Goal: Information Seeking & Learning: Learn about a topic

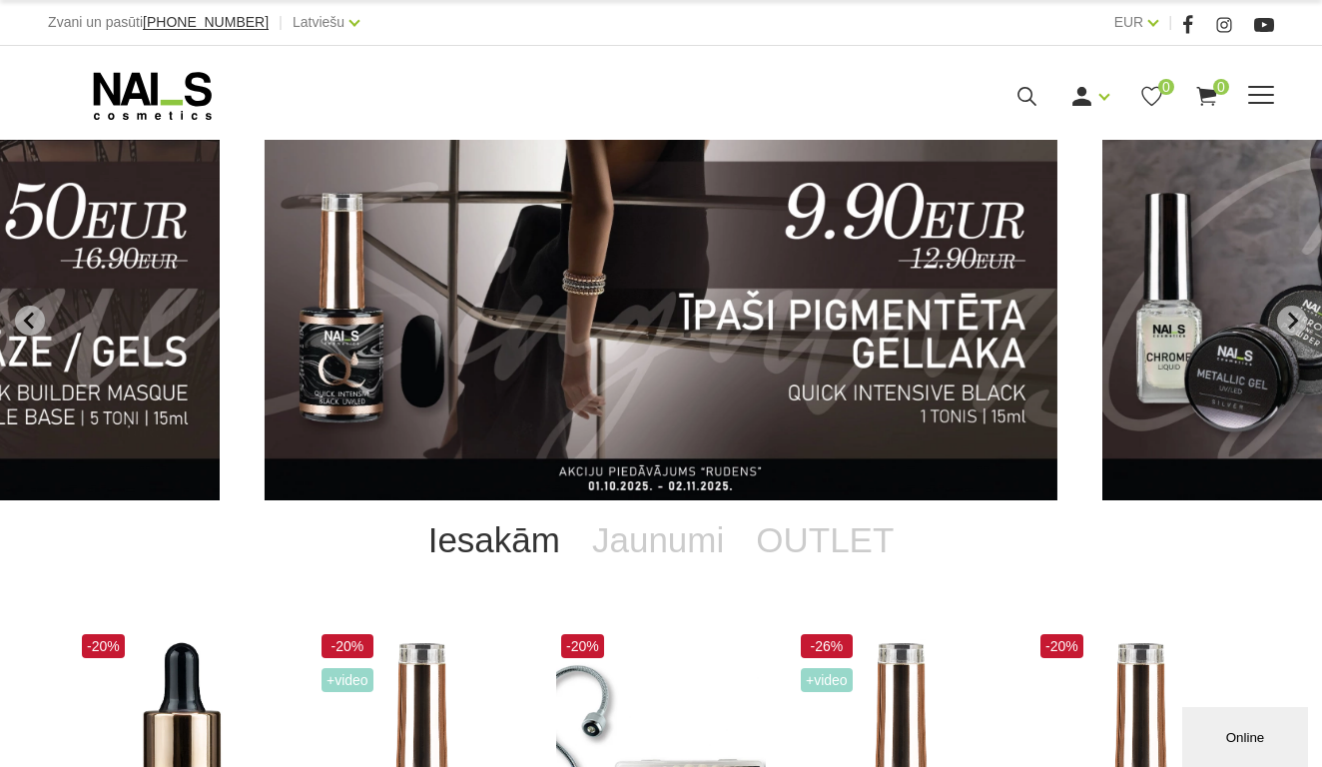
click at [1263, 95] on span at bounding box center [1261, 95] width 26 height 2
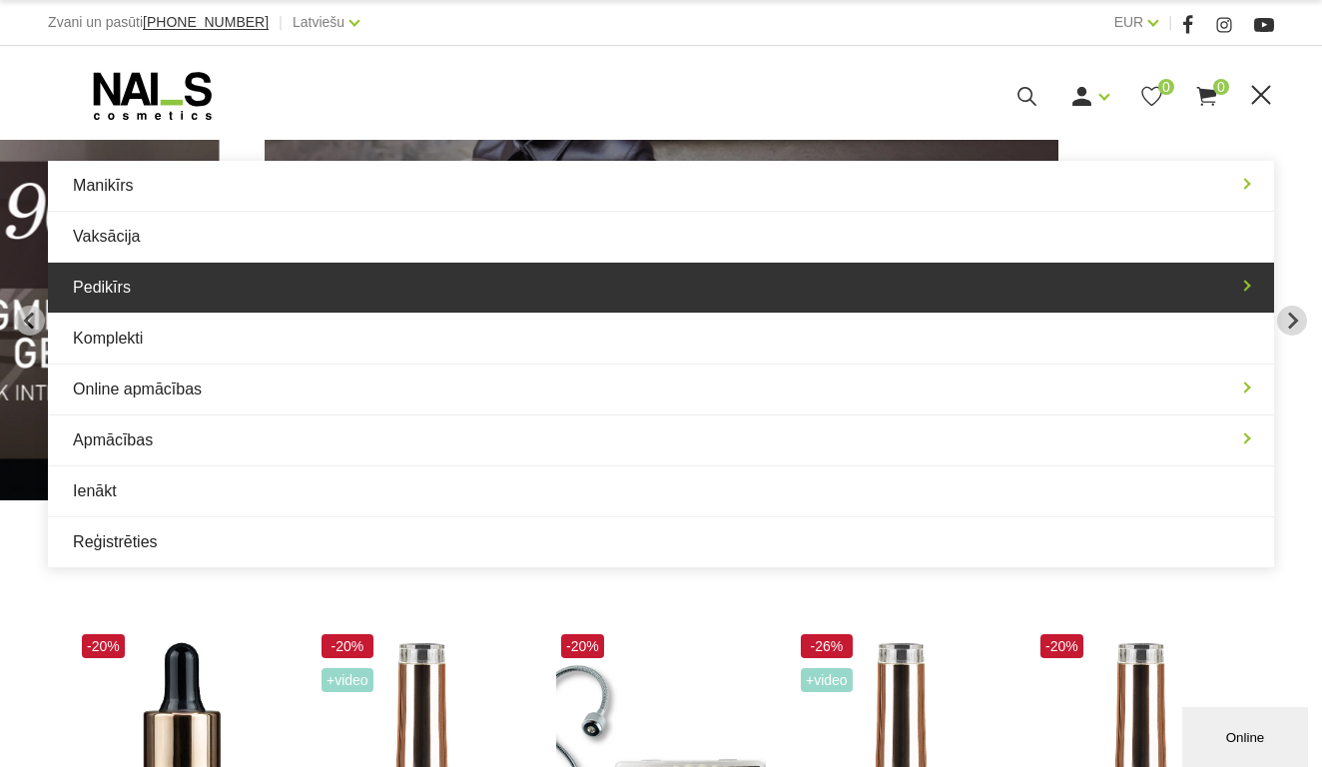
click at [107, 288] on link "Pedikīrs" at bounding box center [661, 288] width 1226 height 50
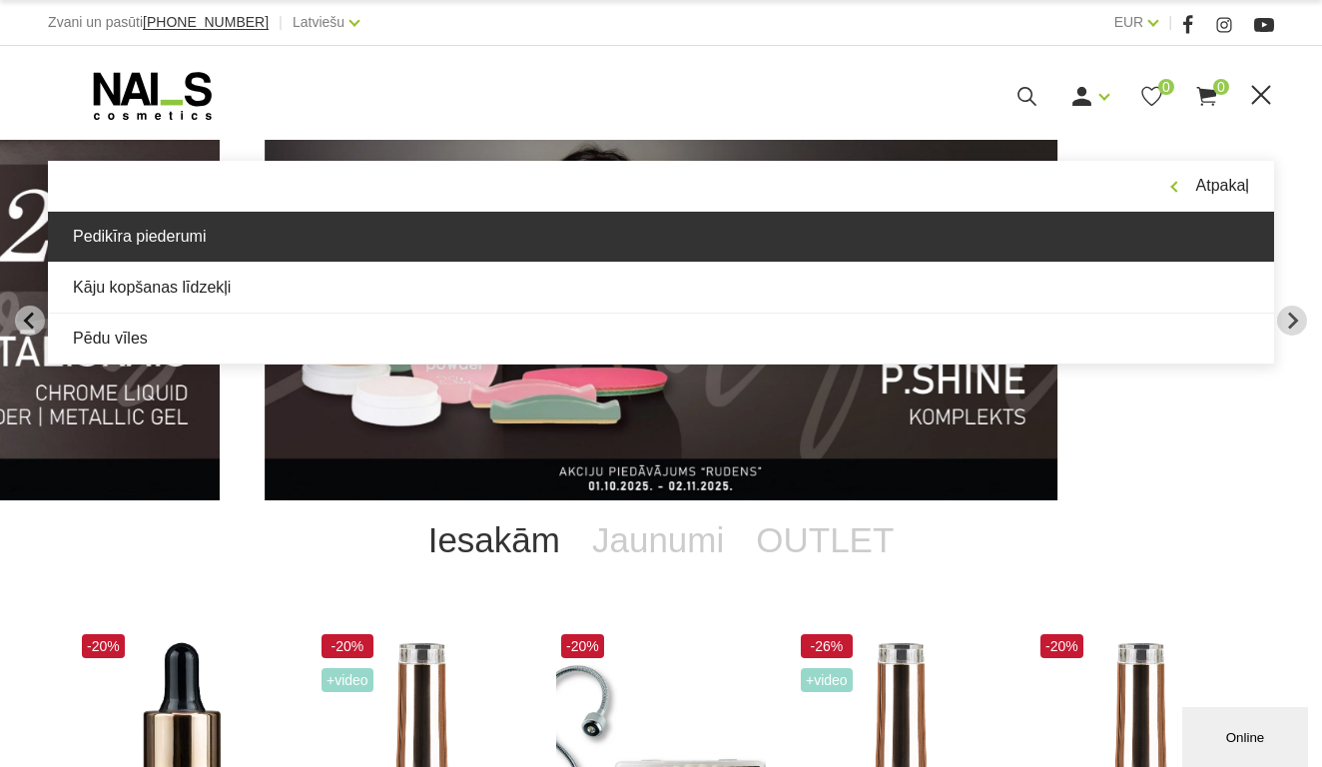
click at [153, 230] on link "Pedikīra piederumi" at bounding box center [661, 237] width 1226 height 50
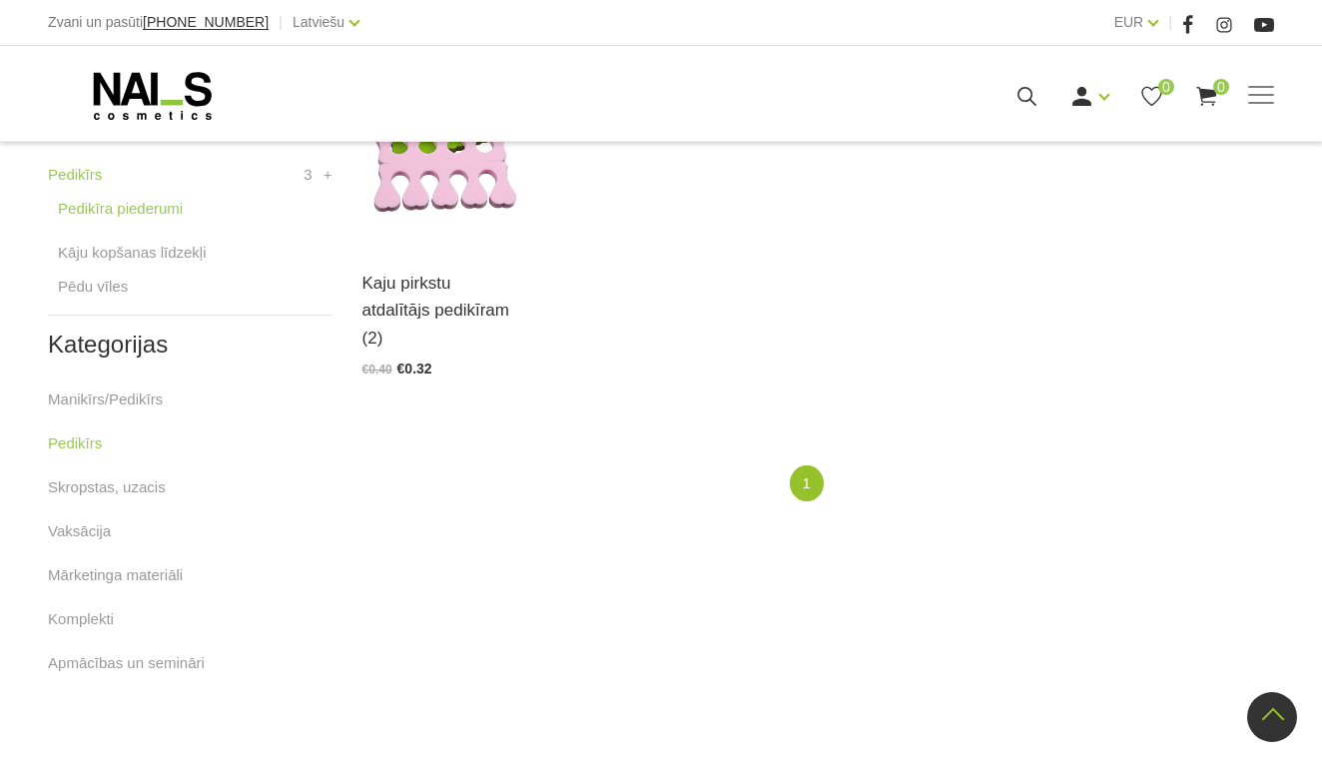
scroll to position [593, 0]
click at [119, 250] on link "Kāju kopšanas līdzekļi" at bounding box center [132, 251] width 148 height 24
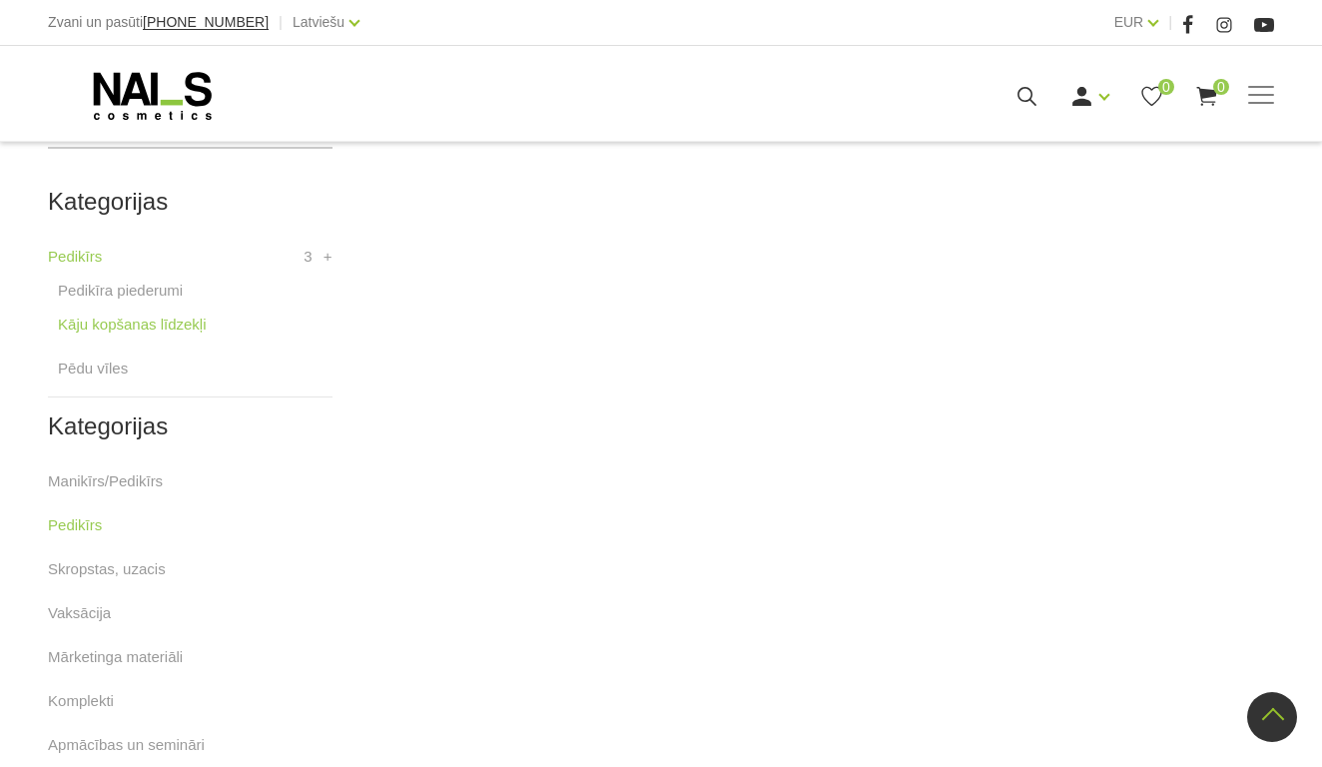
scroll to position [511, 0]
click at [84, 366] on link "Pēdu vīles" at bounding box center [93, 367] width 70 height 24
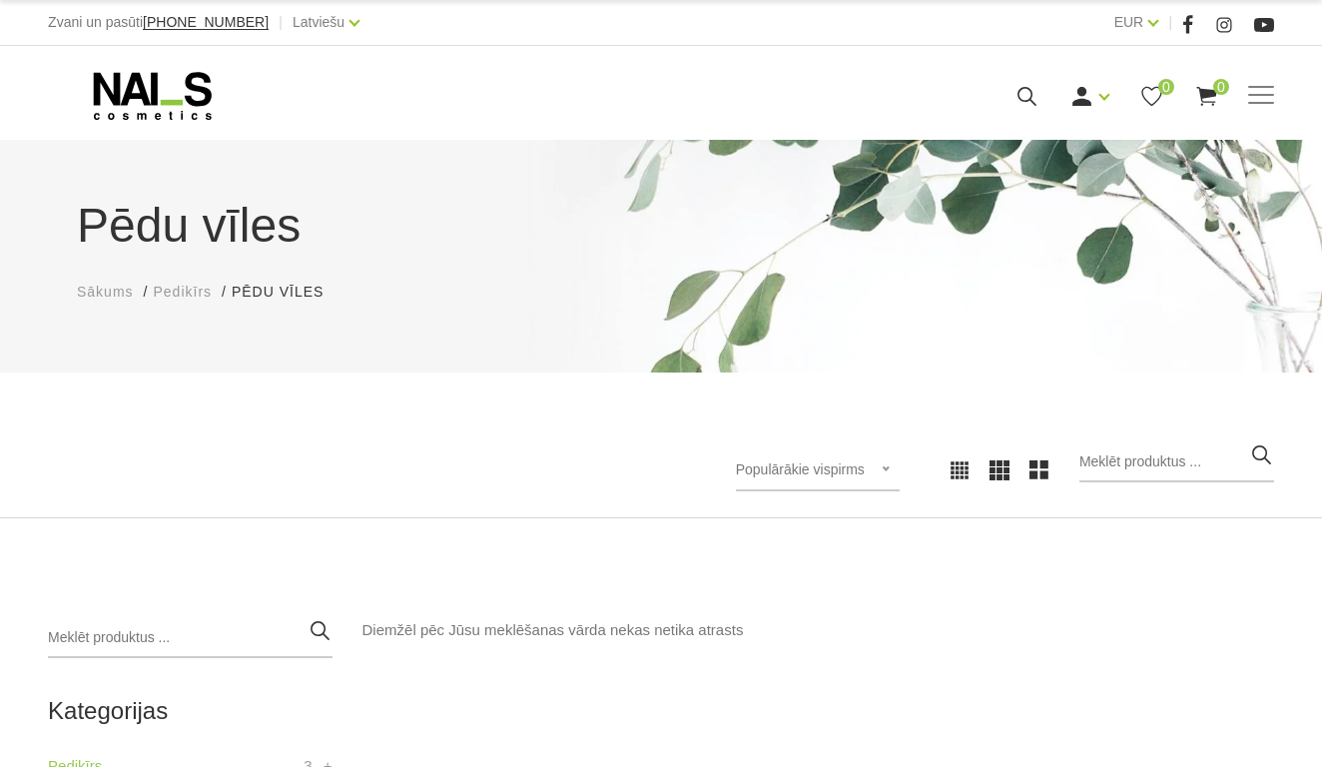
click at [102, 291] on span "Sākums" at bounding box center [105, 292] width 57 height 16
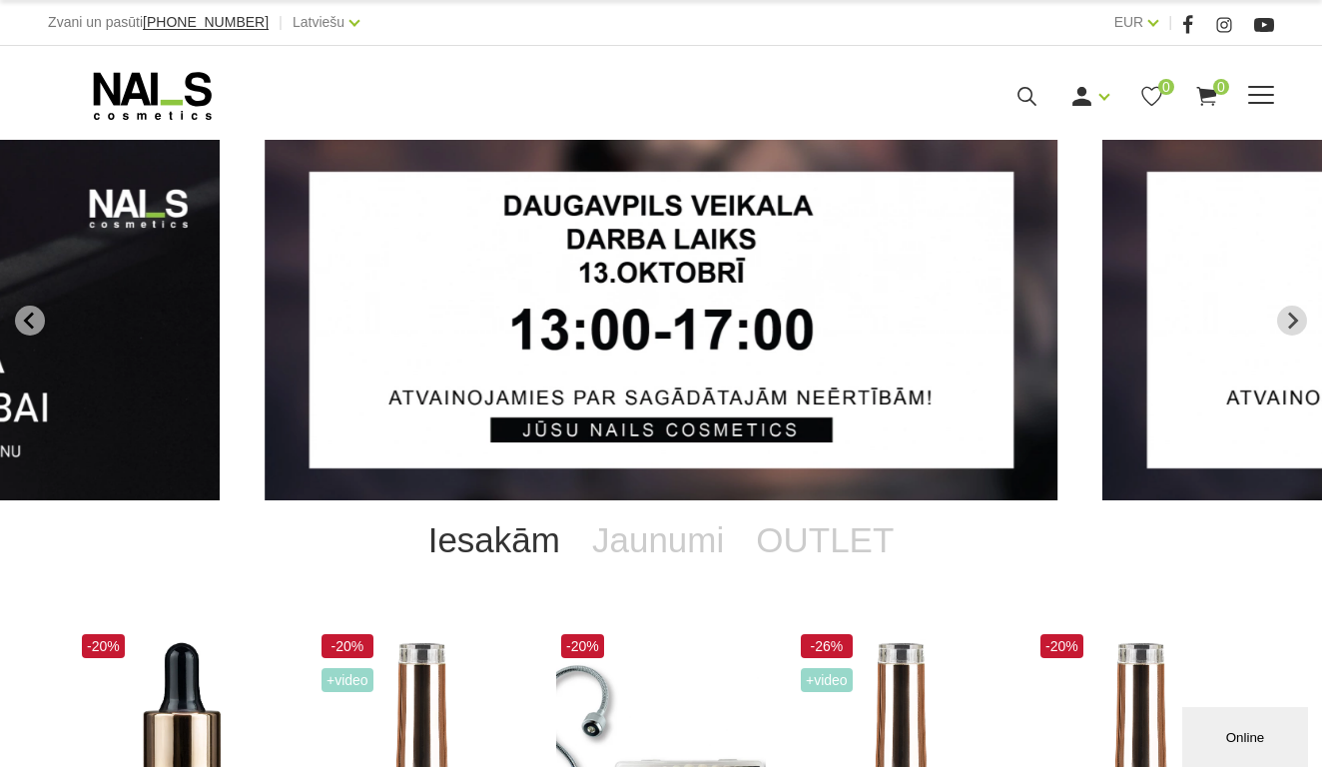
click at [1261, 97] on span at bounding box center [1261, 96] width 26 height 20
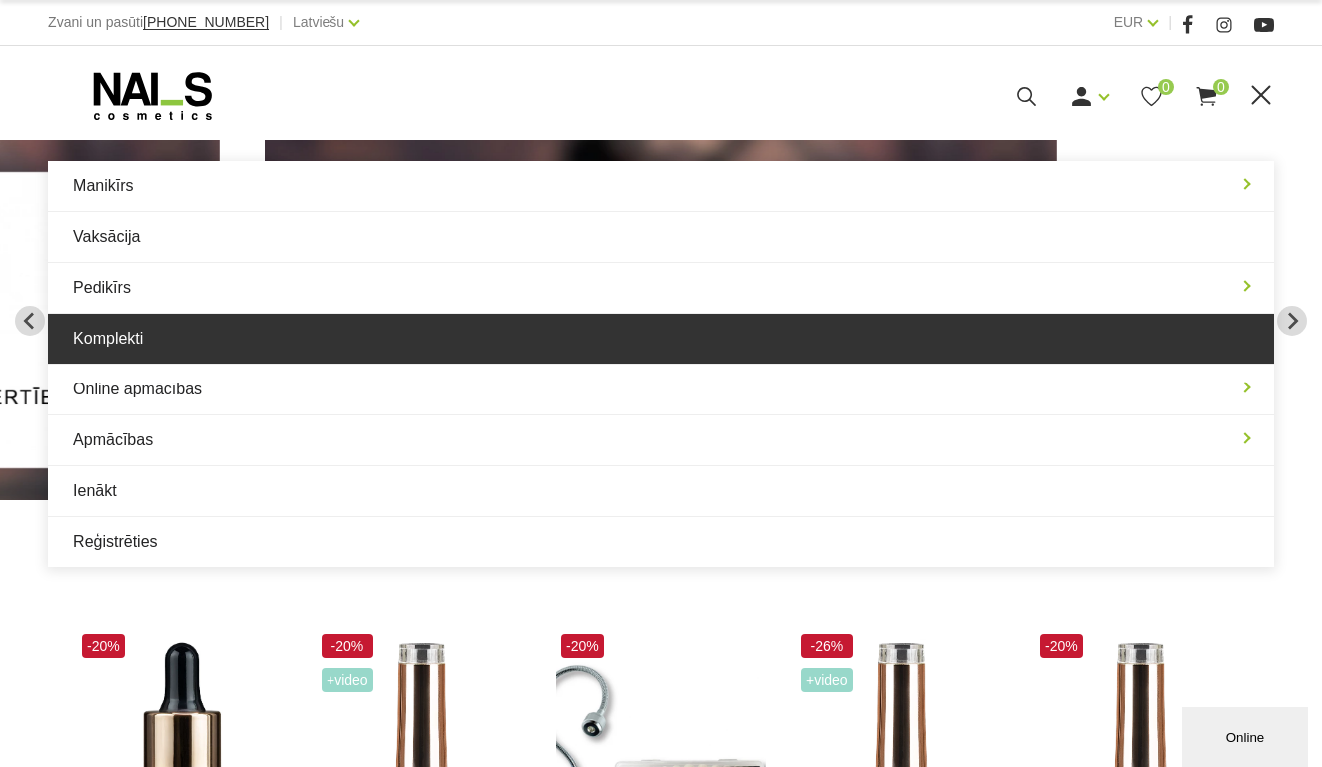
click at [113, 340] on link "Komplekti" at bounding box center [661, 339] width 1226 height 50
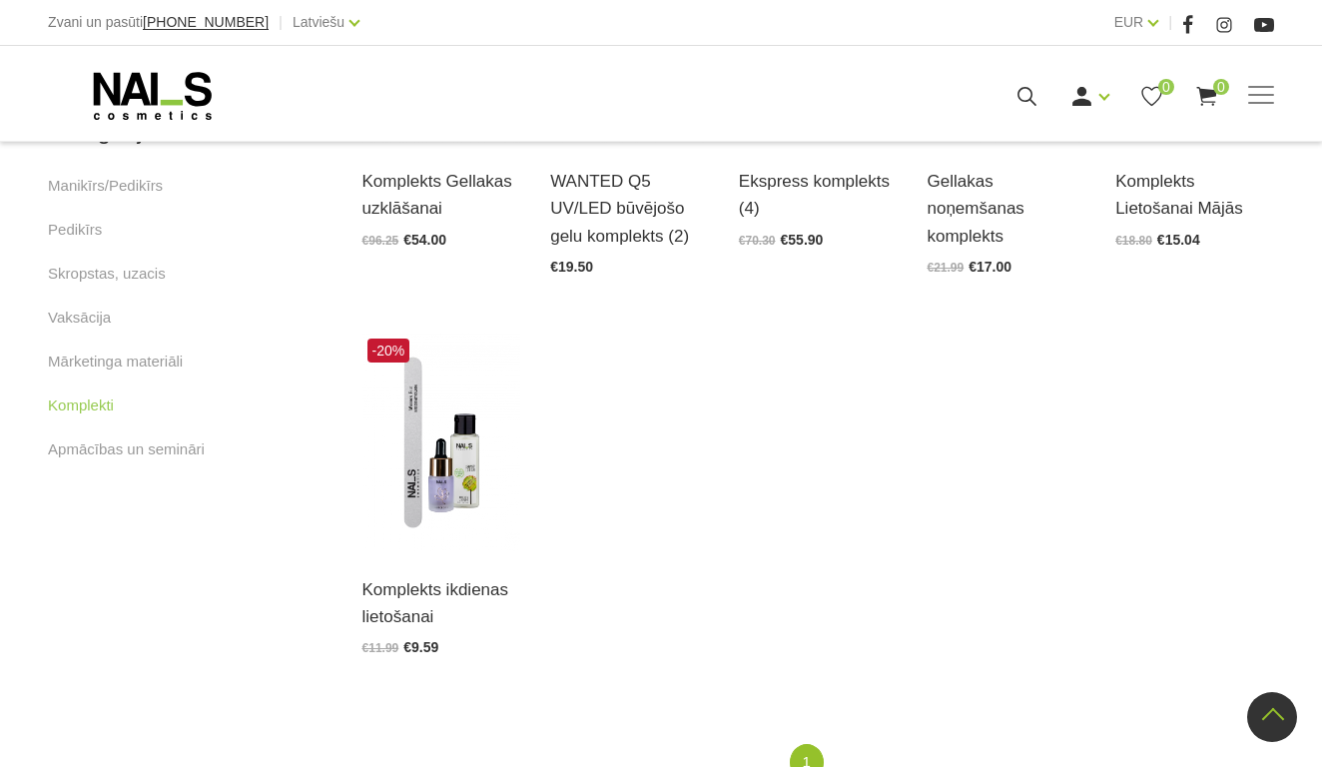
scroll to position [694, 0]
click at [140, 186] on link "Manikīrs/Pedikīrs" at bounding box center [105, 185] width 115 height 24
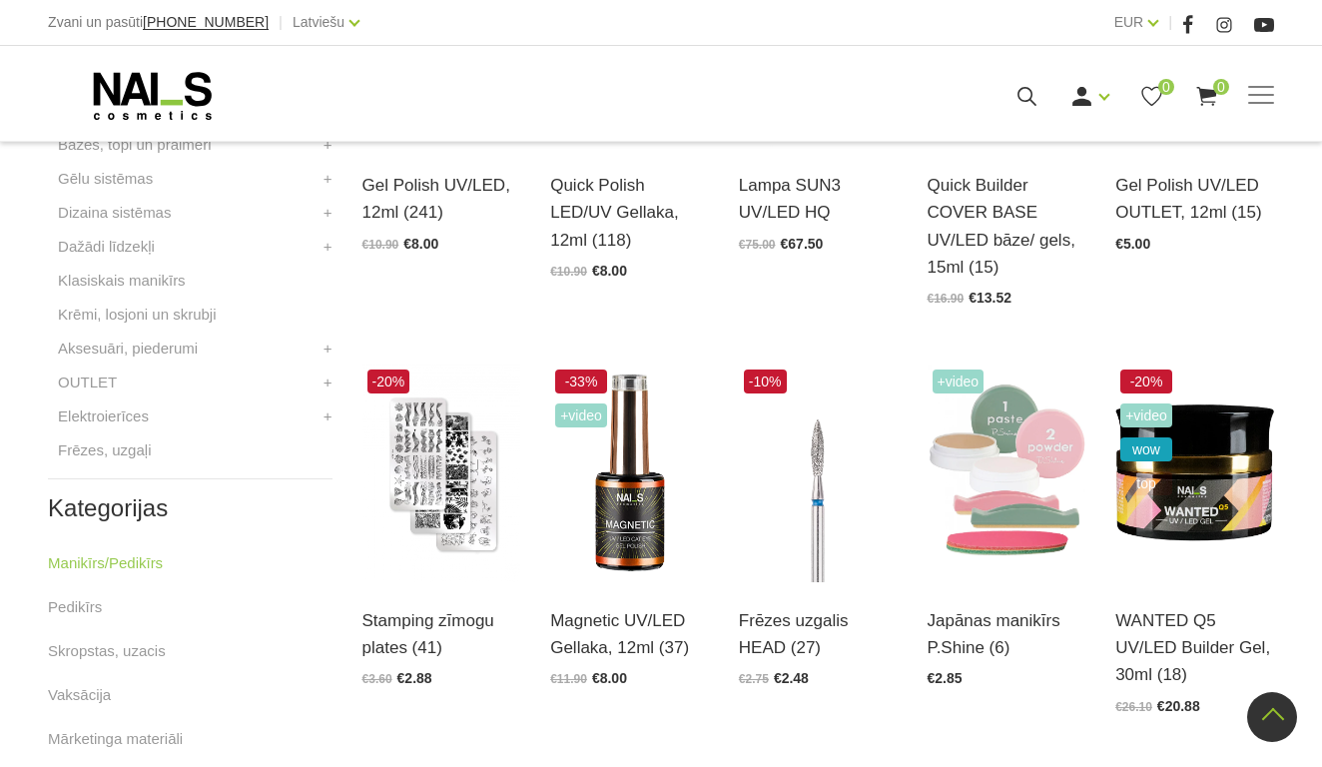
scroll to position [714, 0]
click at [115, 346] on link "Aksesuāri, piederumi" at bounding box center [128, 348] width 140 height 24
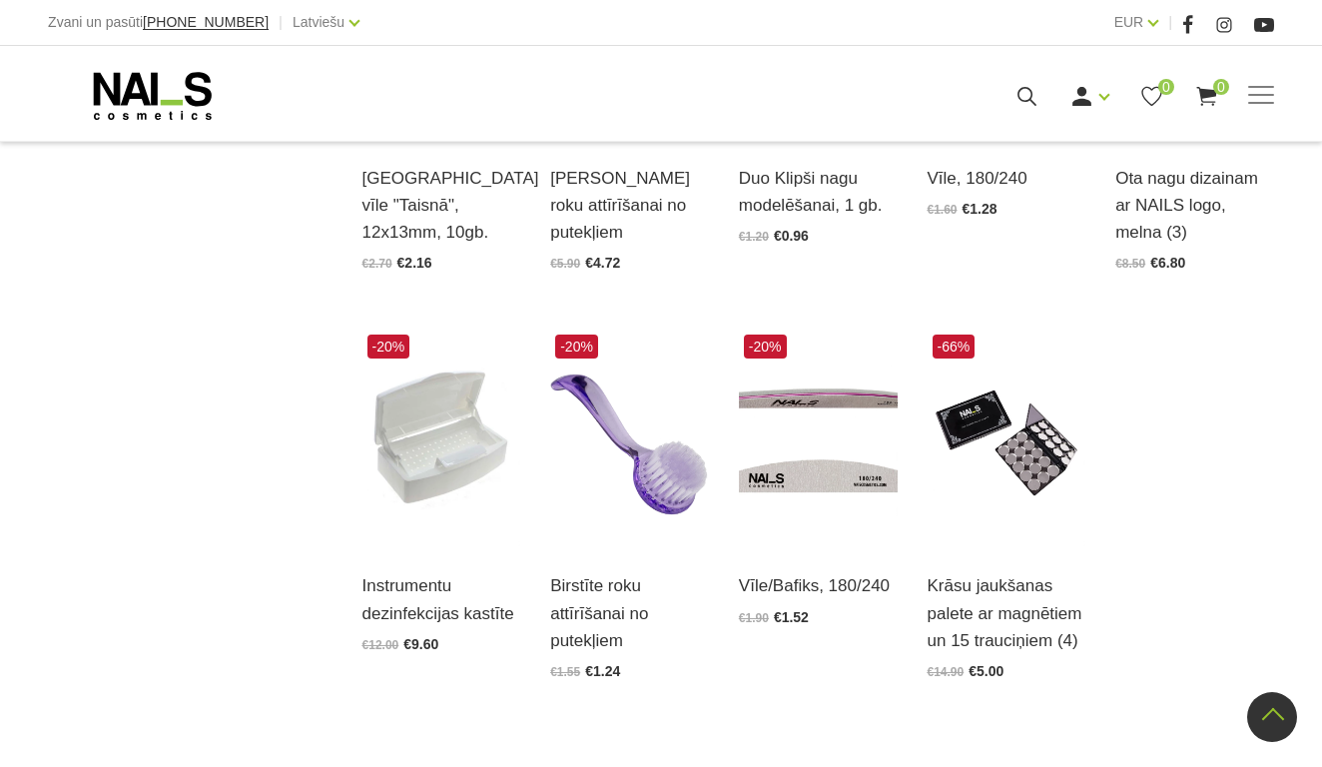
scroll to position [2019, 0]
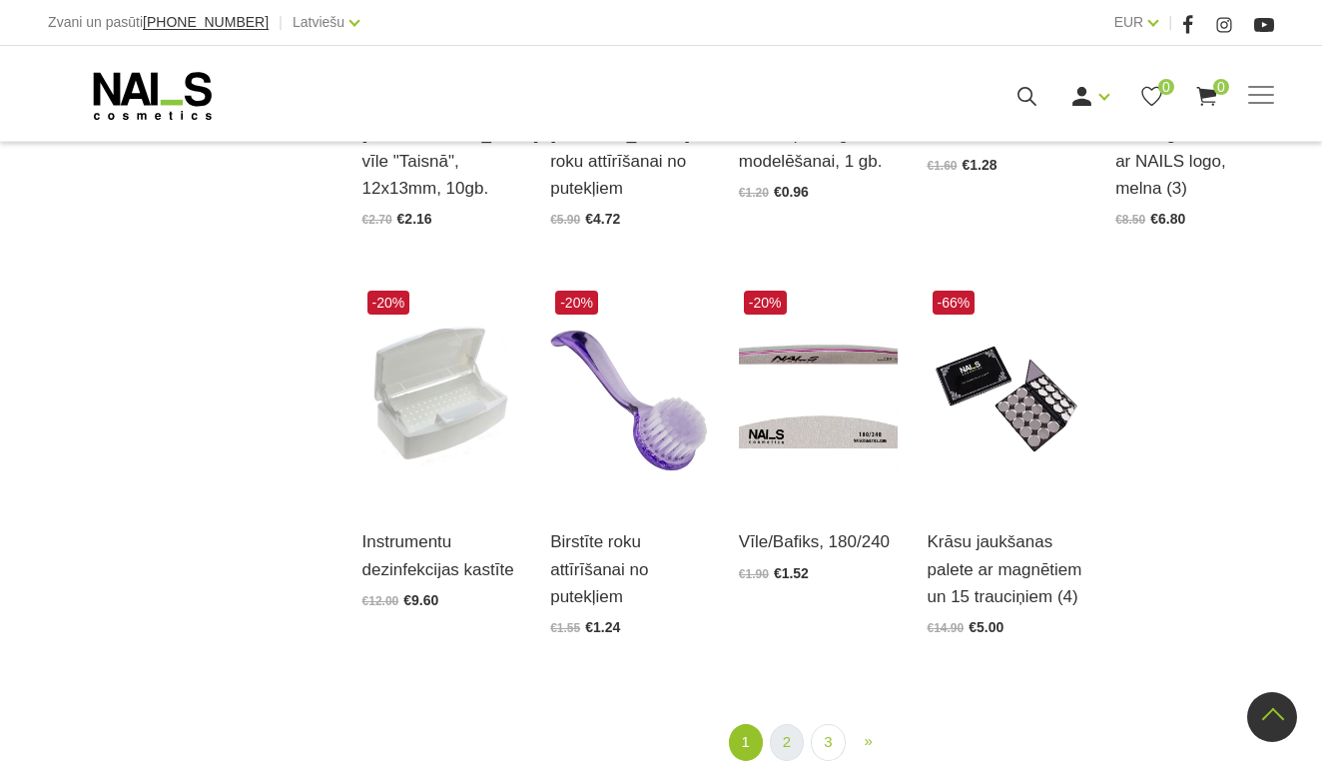
click at [789, 735] on link "2" at bounding box center [787, 742] width 34 height 37
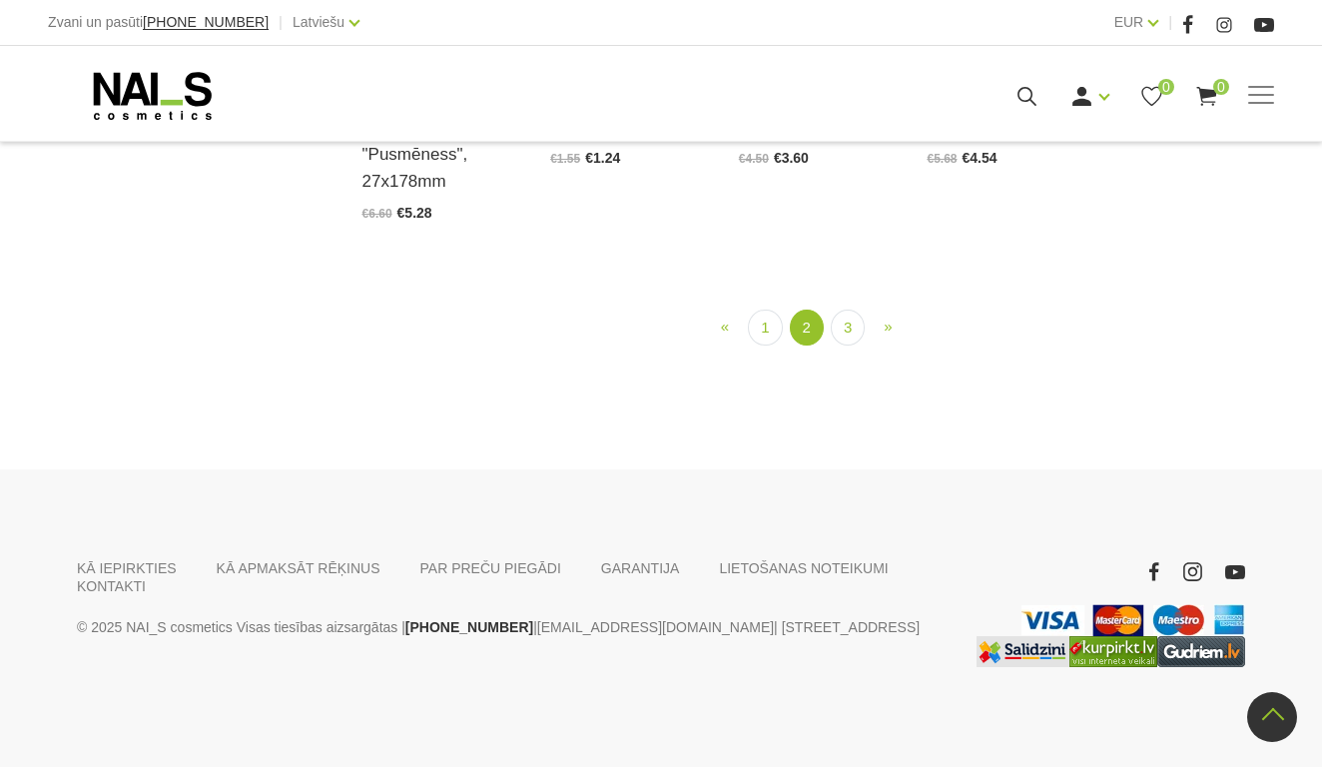
scroll to position [2118, 0]
click at [848, 347] on link "3" at bounding box center [848, 328] width 34 height 37
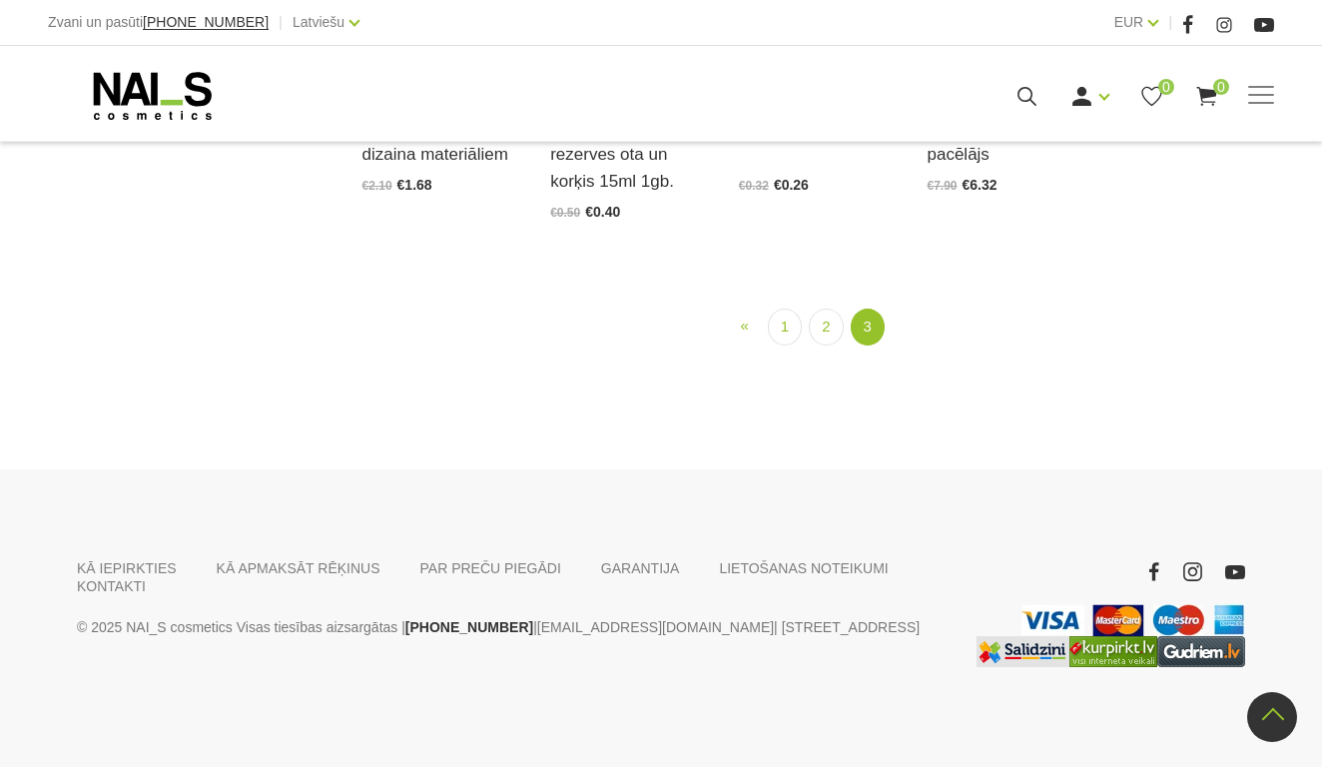
scroll to position [2016, 0]
click at [783, 346] on link "1" at bounding box center [785, 327] width 34 height 37
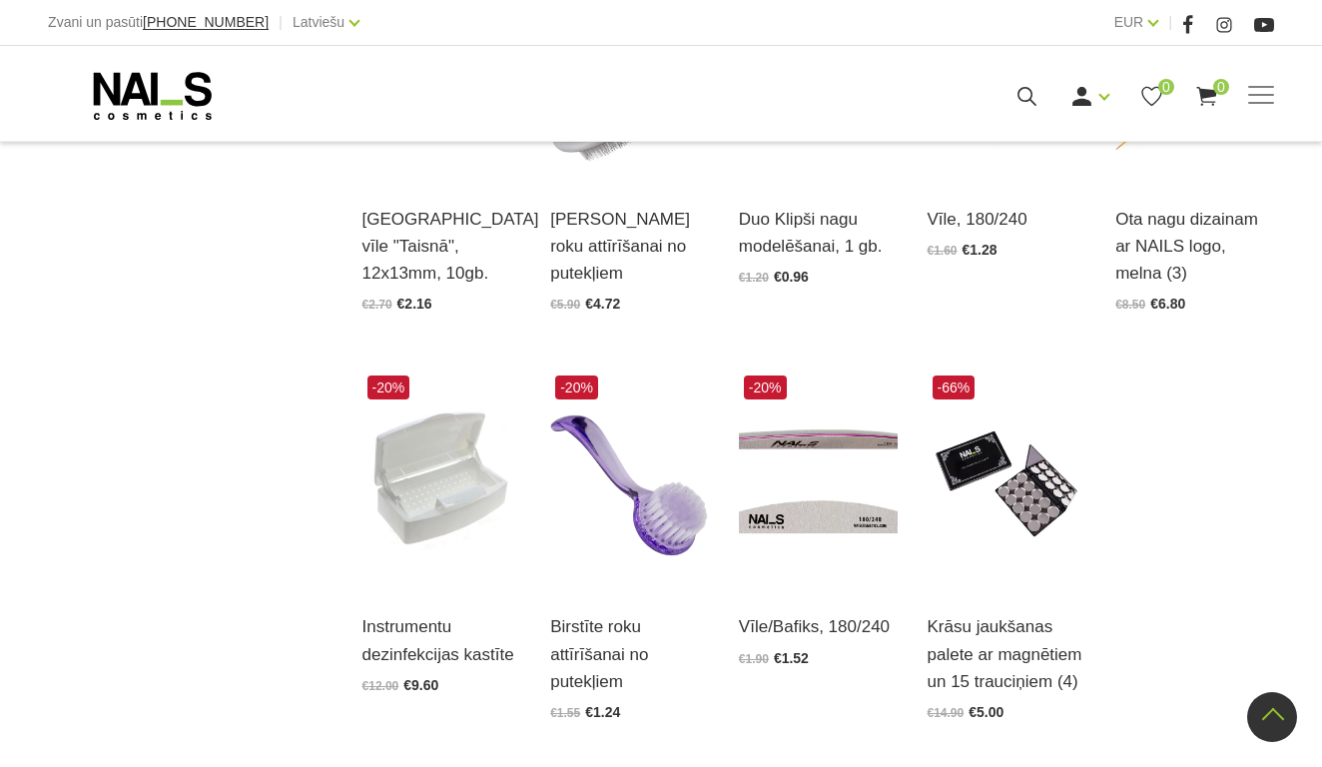
scroll to position [1936, 0]
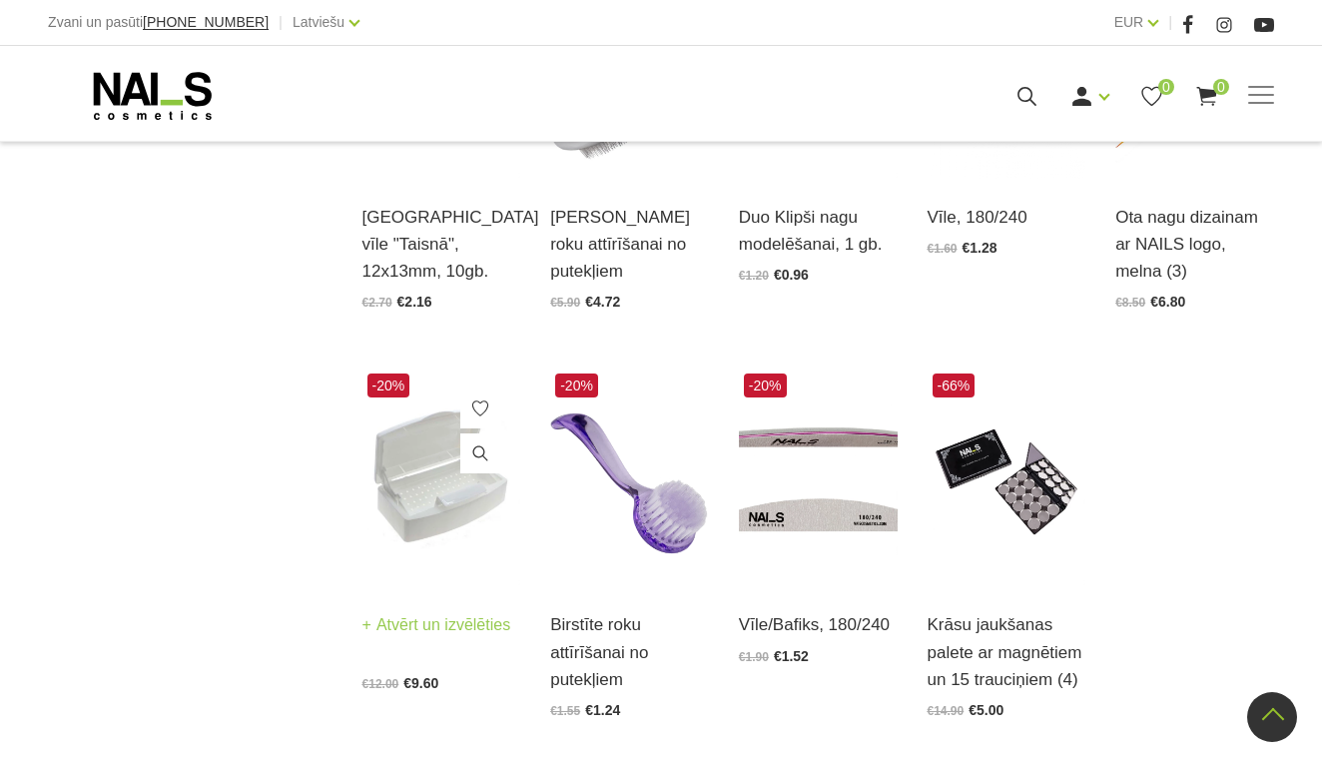
click at [445, 505] on img at bounding box center [441, 477] width 159 height 218
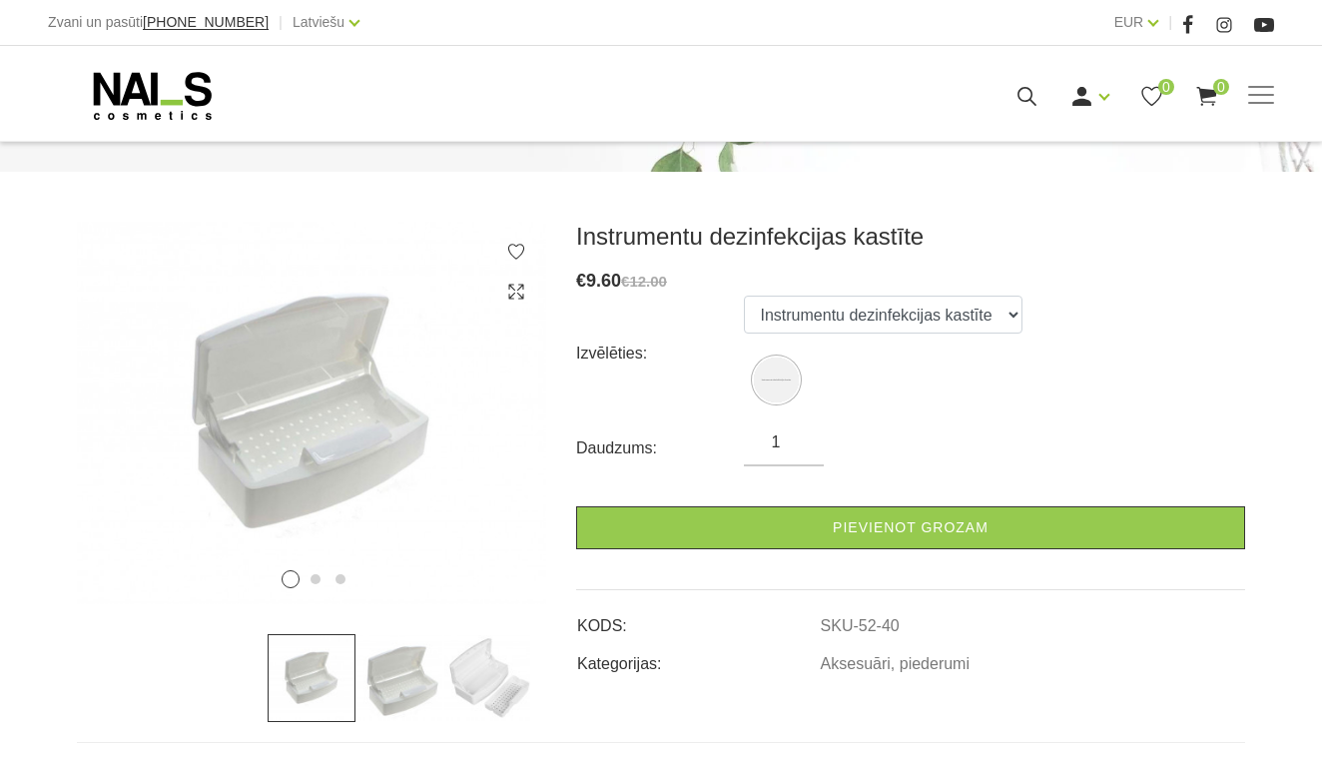
scroll to position [202, 0]
click at [393, 687] on img at bounding box center [400, 677] width 88 height 88
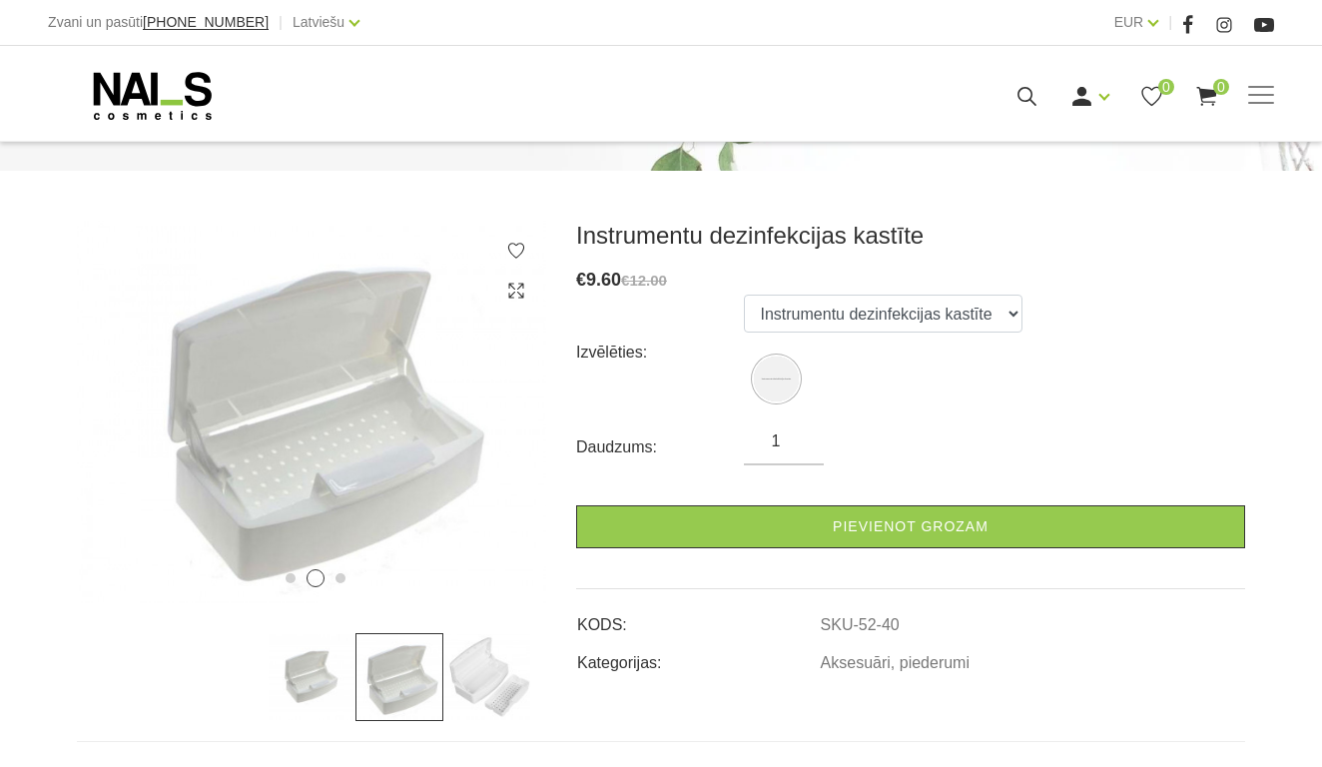
click at [499, 685] on img at bounding box center [487, 677] width 88 height 88
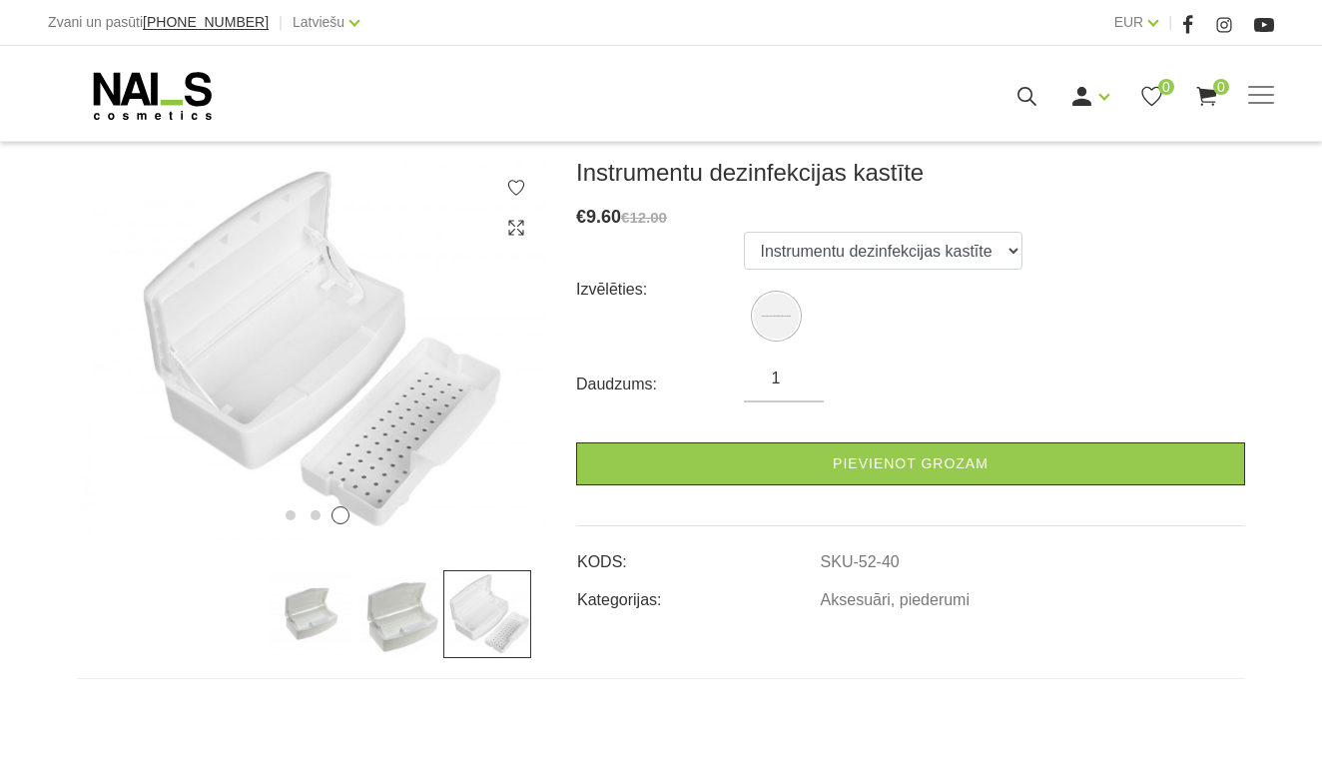
scroll to position [264, 0]
